Goal: Task Accomplishment & Management: Use online tool/utility

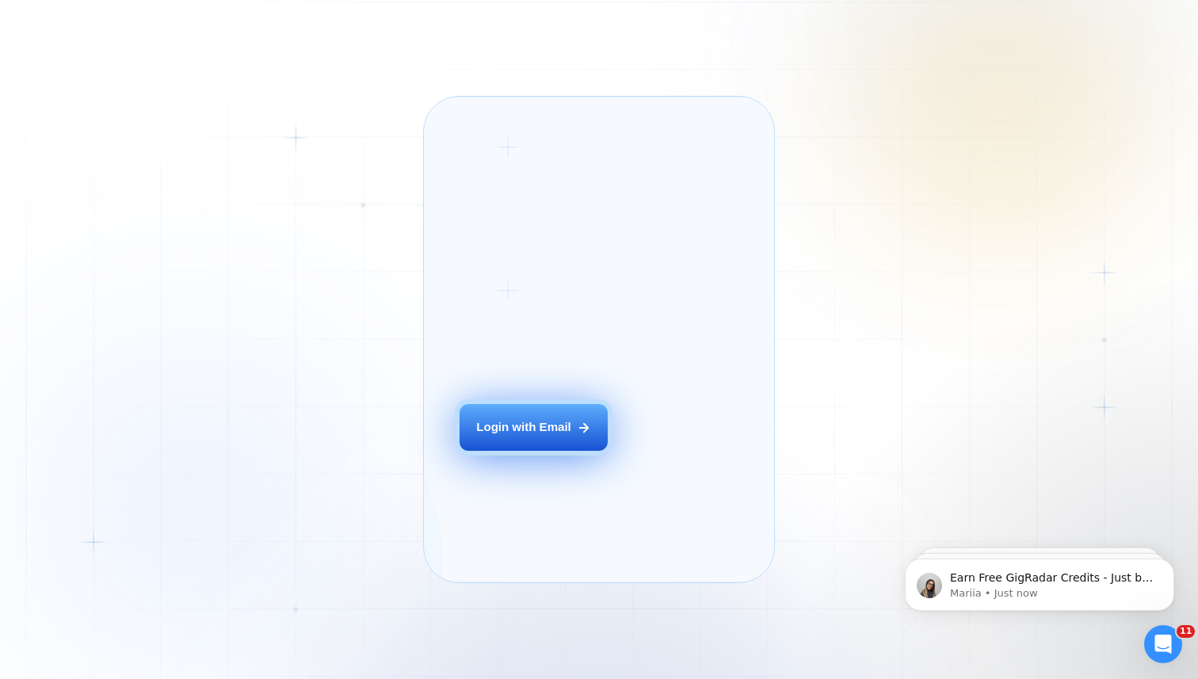
click at [509, 443] on button "Login with Email" at bounding box center [534, 427] width 148 height 47
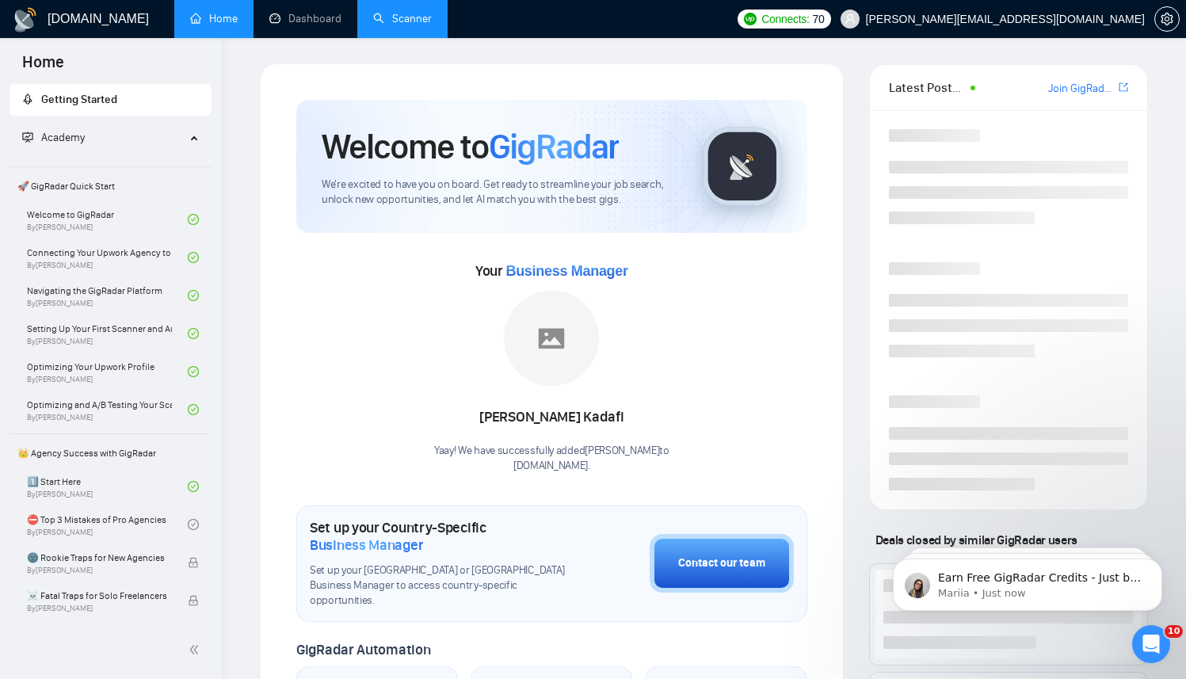
click at [415, 21] on link "Scanner" at bounding box center [402, 18] width 59 height 13
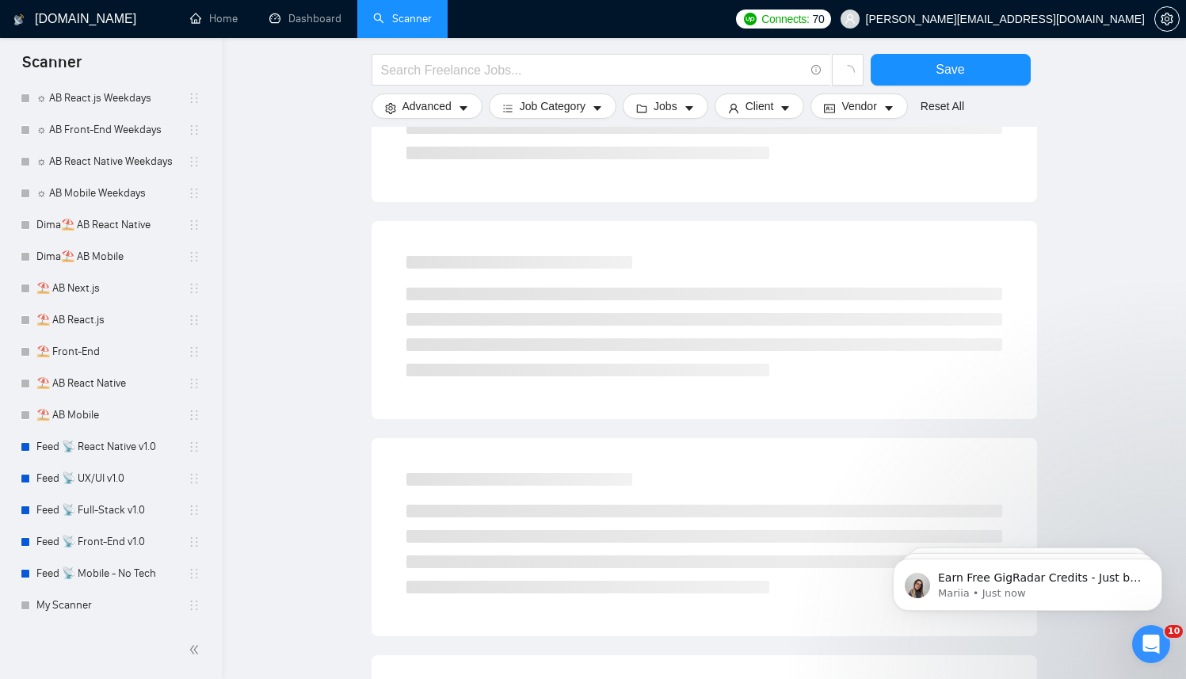
scroll to position [498, 0]
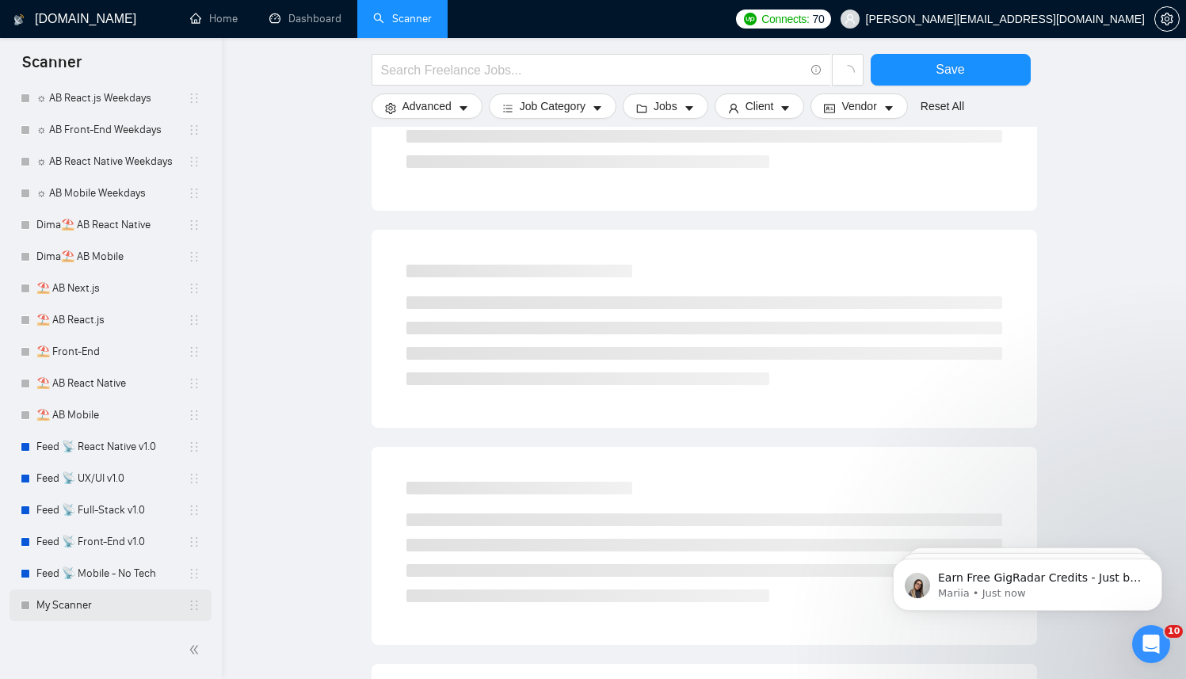
click at [88, 611] on link "My Scanner" at bounding box center [111, 606] width 151 height 32
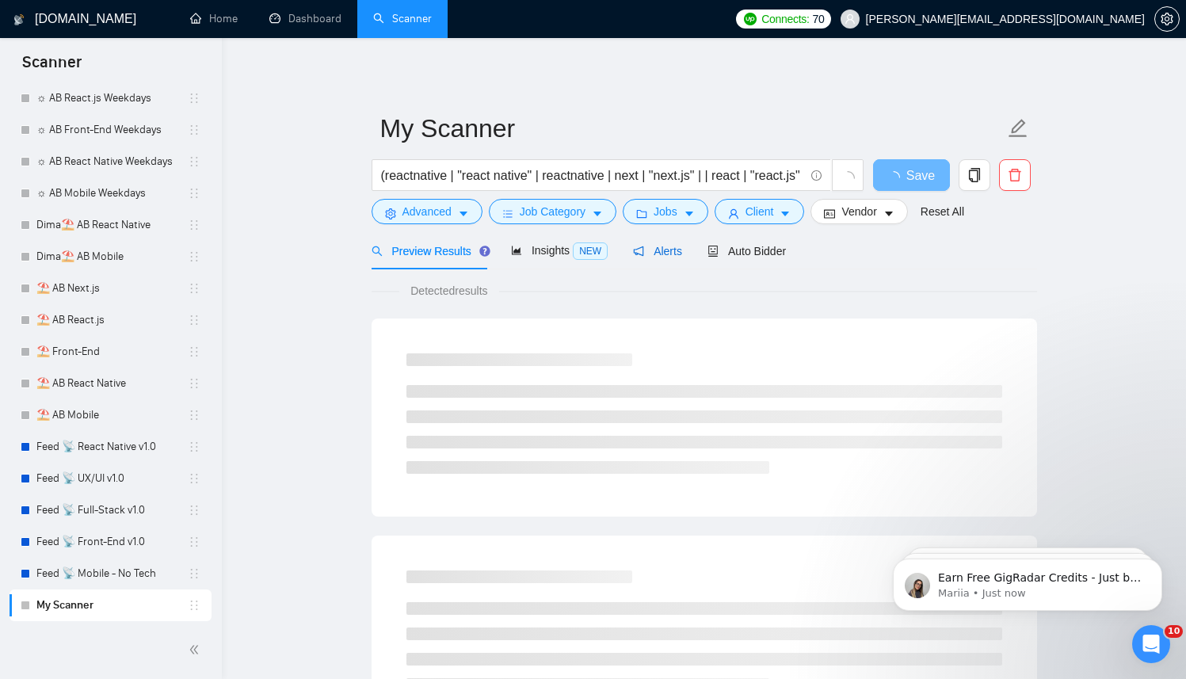
click at [659, 250] on span "Alerts" at bounding box center [657, 251] width 49 height 13
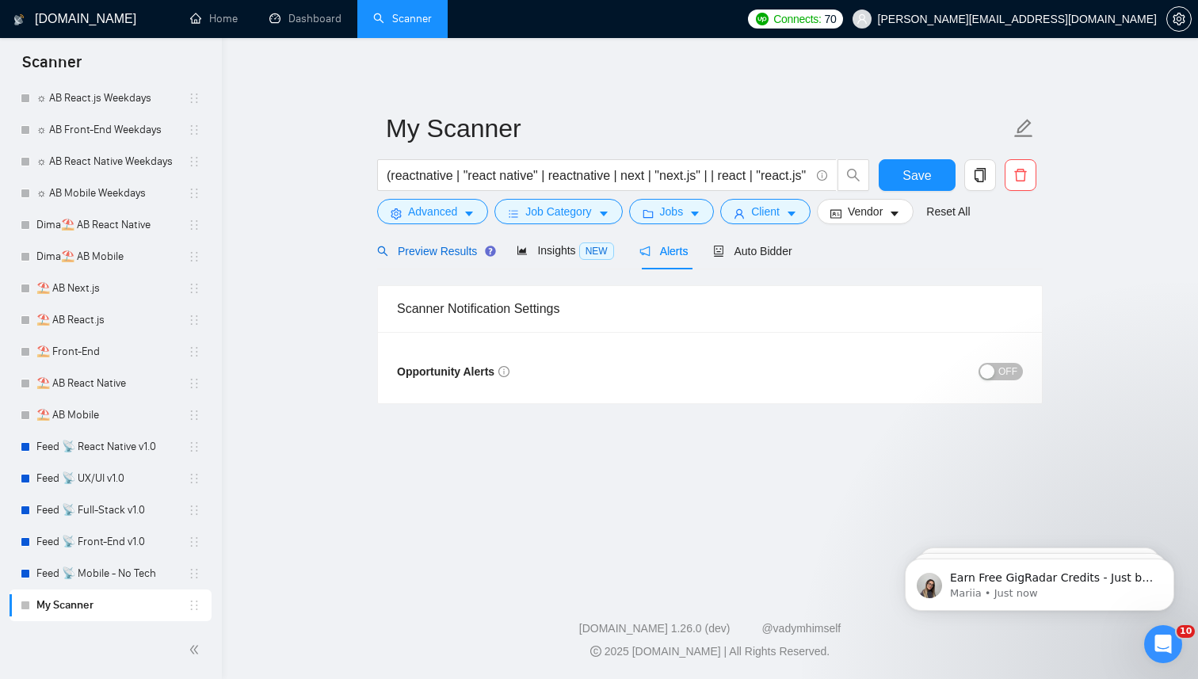
click at [415, 247] on span "Preview Results" at bounding box center [434, 251] width 114 height 13
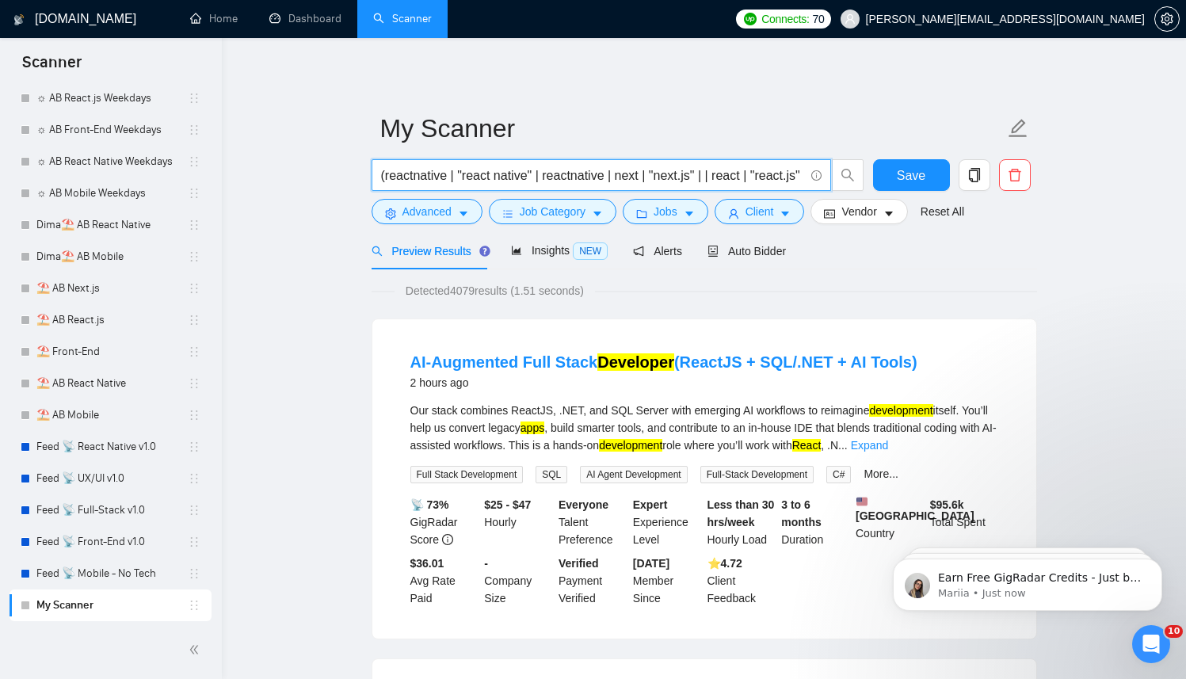
drag, startPoint x: 487, startPoint y: 173, endPoint x: 310, endPoint y: 181, distance: 176.9
click at [449, 180] on input "(reactnative | "react native" | reactnative | next | "next.js" | | react | "rea…" at bounding box center [592, 176] width 423 height 20
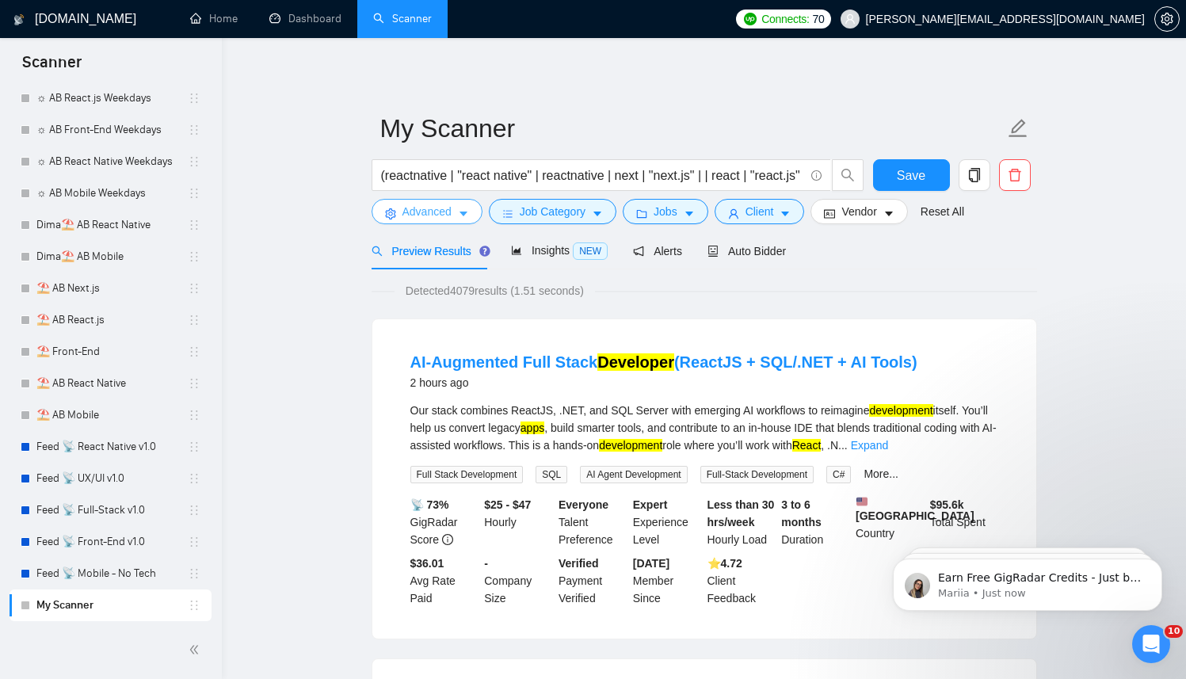
click at [443, 214] on span "Advanced" at bounding box center [427, 211] width 49 height 17
click at [561, 229] on form "My Scanner (reactnative | "react native" | reactnative | next | "next.js" | | r…" at bounding box center [705, 167] width 666 height 129
click at [583, 208] on span "Job Category" at bounding box center [553, 211] width 66 height 17
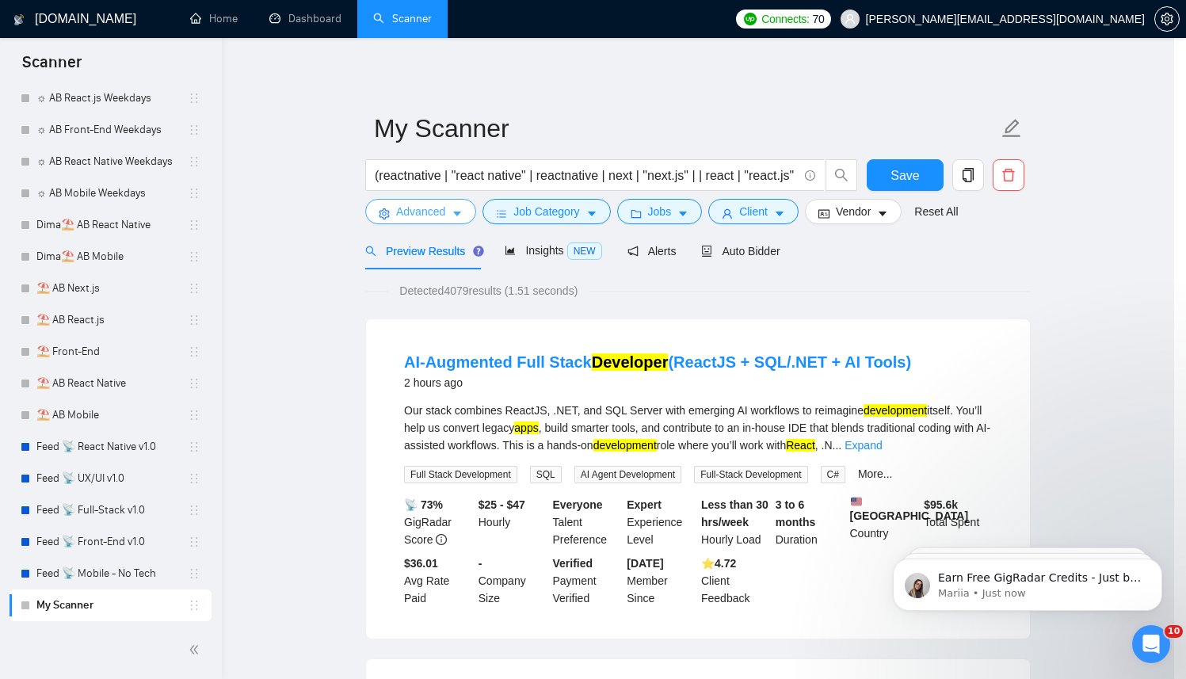
click at [406, 214] on span "Advanced" at bounding box center [420, 211] width 49 height 17
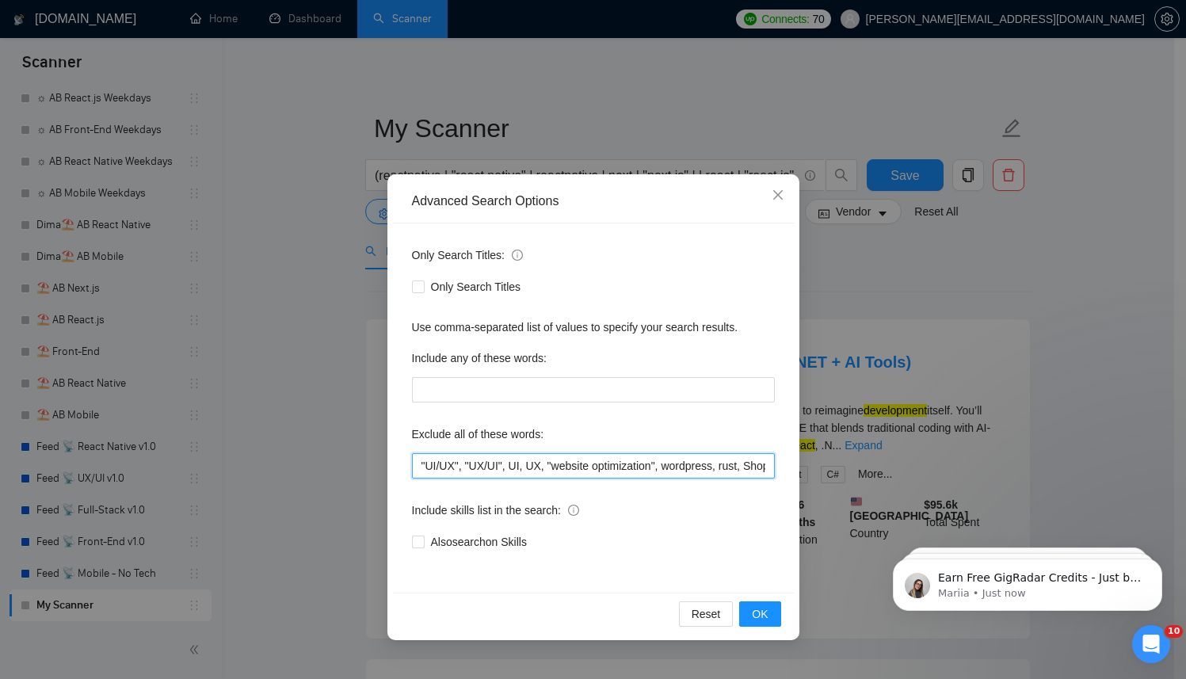
scroll to position [0, 96]
drag, startPoint x: 632, startPoint y: 476, endPoint x: 902, endPoint y: 483, distance: 269.6
click at [926, 483] on div "Advanced Search Options Only Search Titles: Only Search Titles Use comma-separa…" at bounding box center [593, 339] width 1186 height 679
